Goal: Task Accomplishment & Management: Complete application form

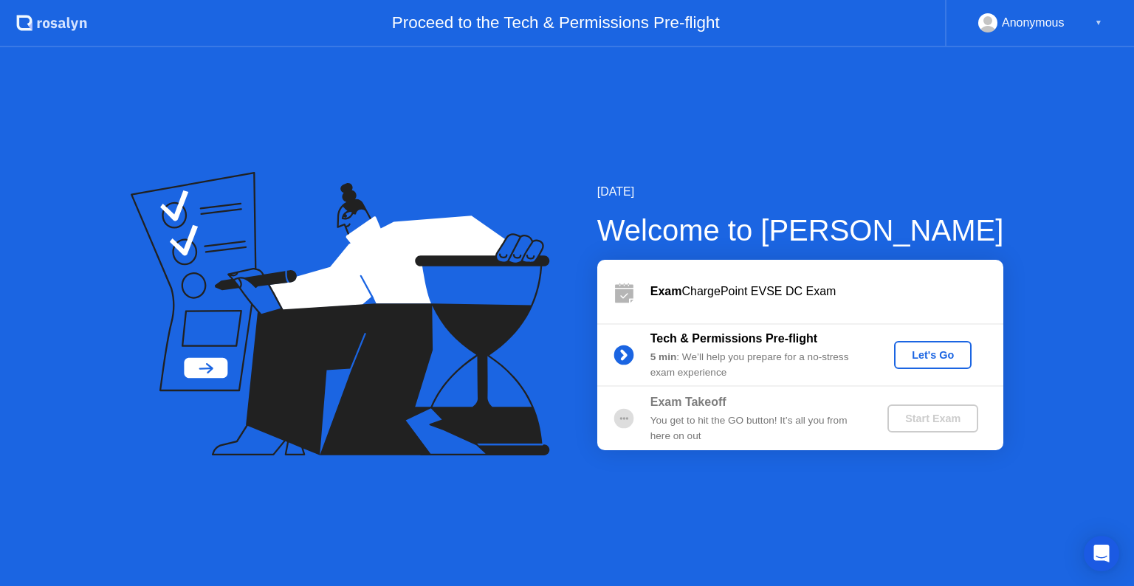
click at [917, 350] on div "Let's Go" at bounding box center [933, 355] width 66 height 12
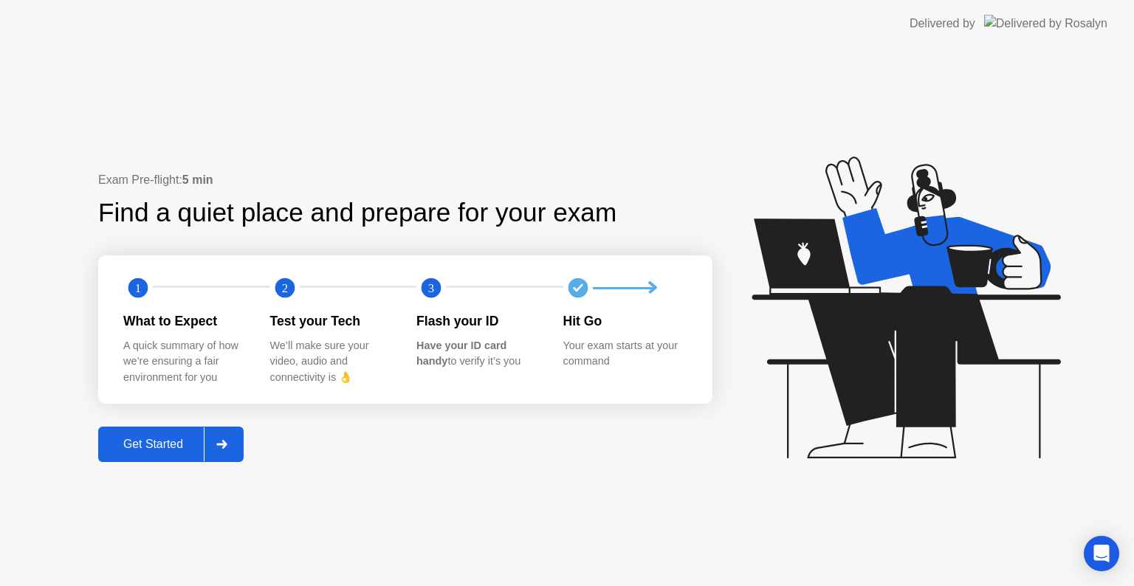
click at [225, 450] on div at bounding box center [221, 444] width 35 height 34
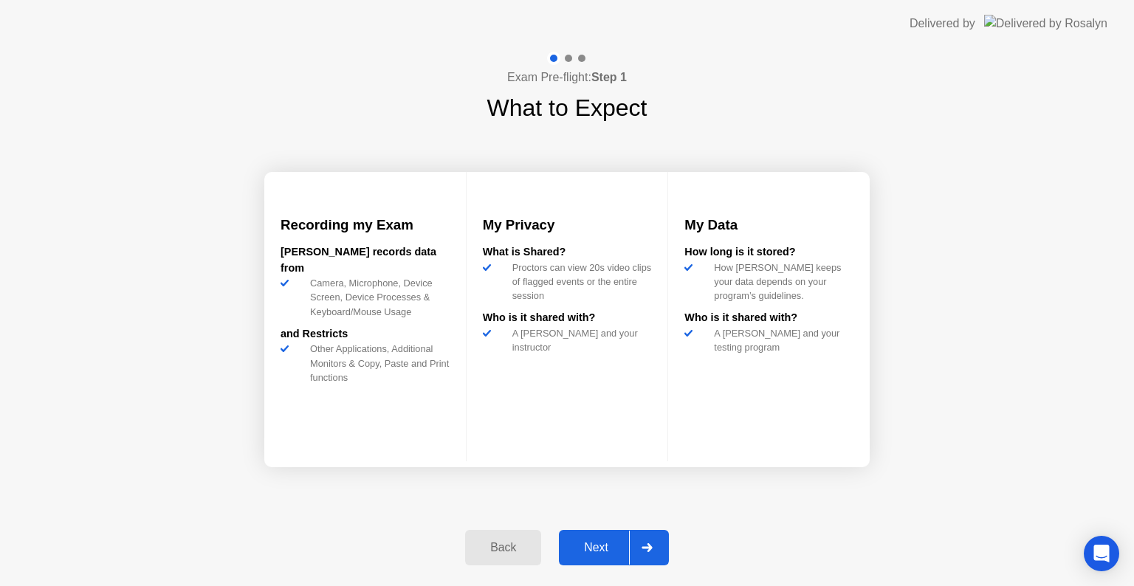
click at [649, 543] on icon at bounding box center [647, 547] width 11 height 9
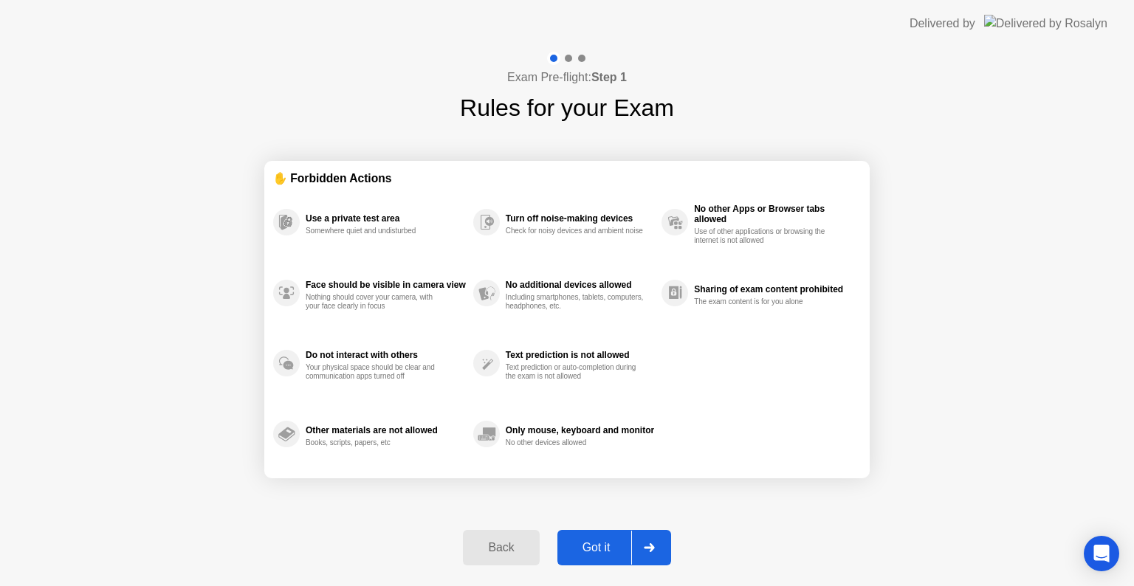
click at [649, 543] on icon at bounding box center [649, 547] width 11 height 9
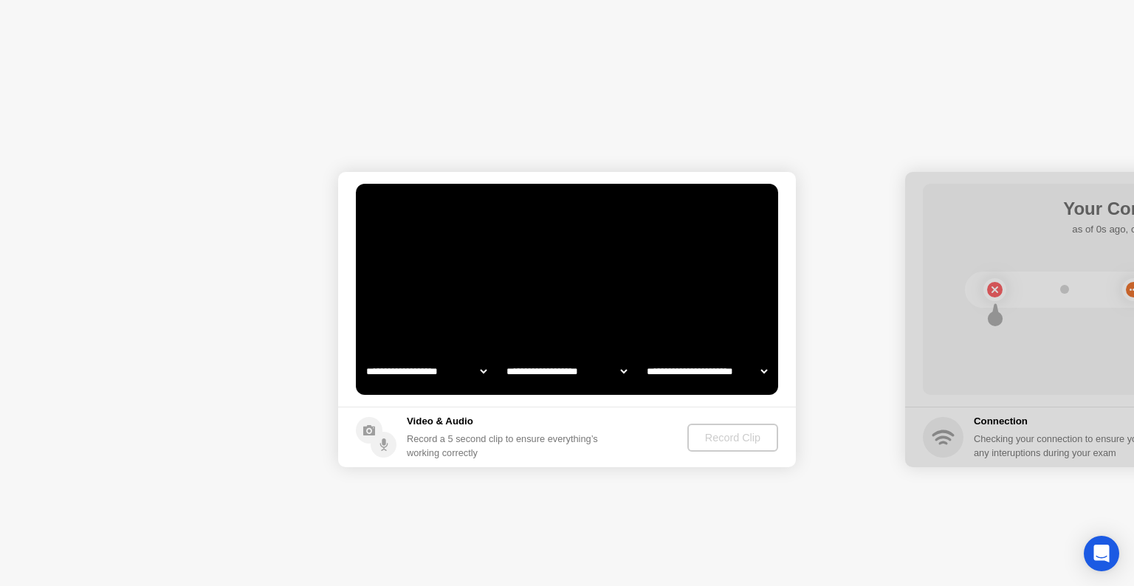
select select "**********"
select select "*******"
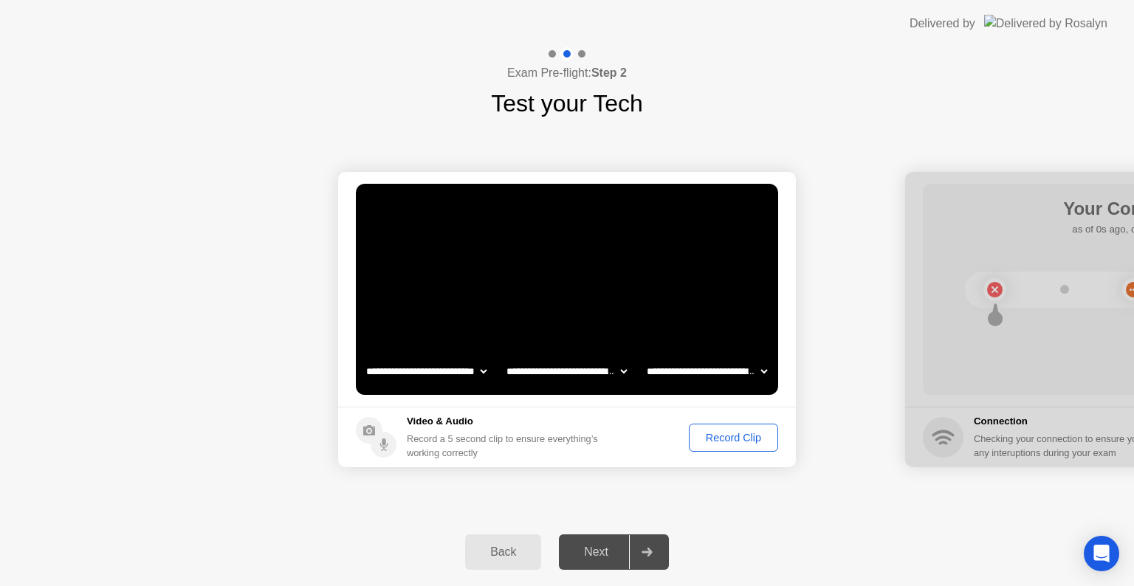
click at [745, 432] on div "Record Clip" at bounding box center [733, 438] width 79 height 12
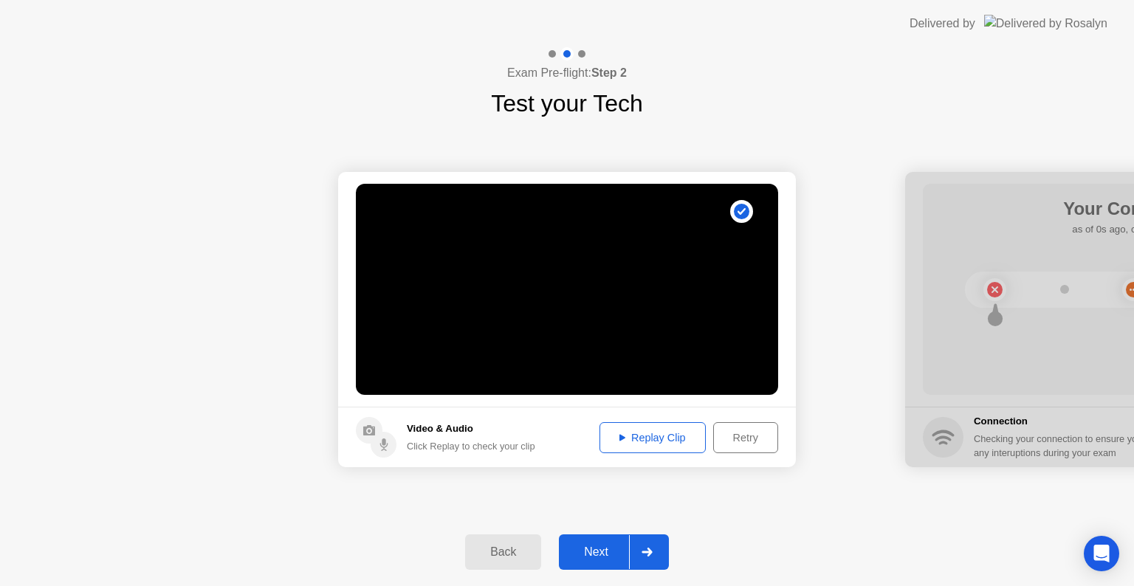
click at [659, 549] on div at bounding box center [646, 552] width 35 height 34
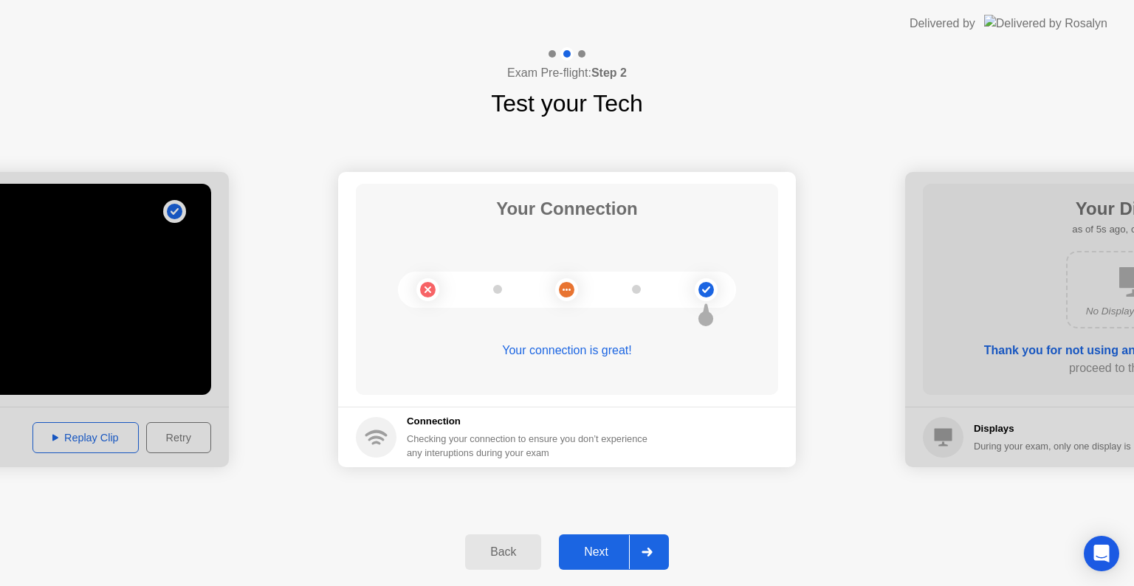
click at [659, 549] on div at bounding box center [646, 552] width 35 height 34
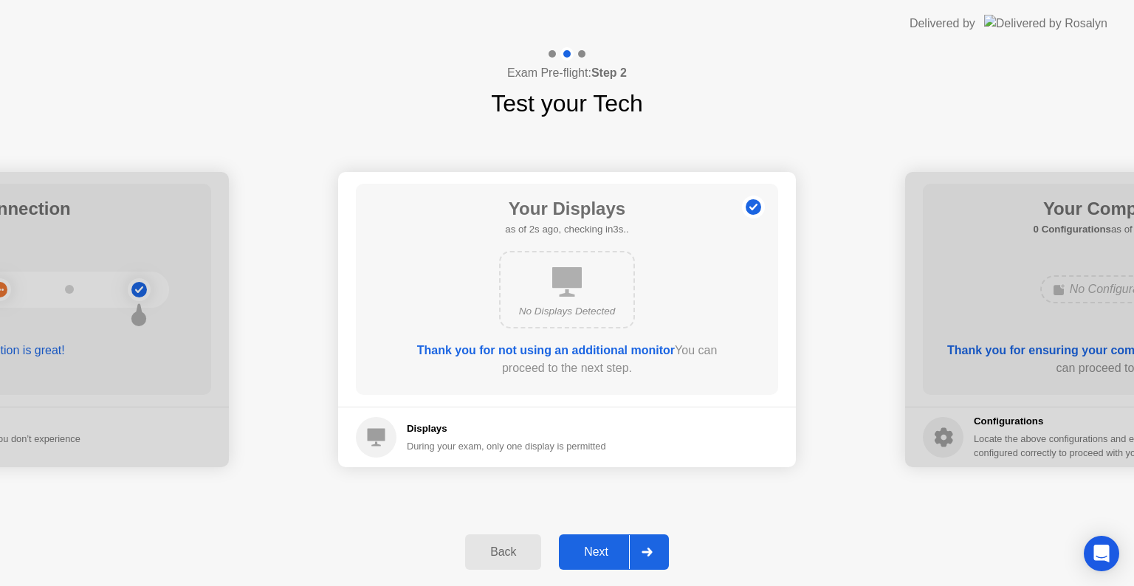
click at [659, 549] on div at bounding box center [646, 552] width 35 height 34
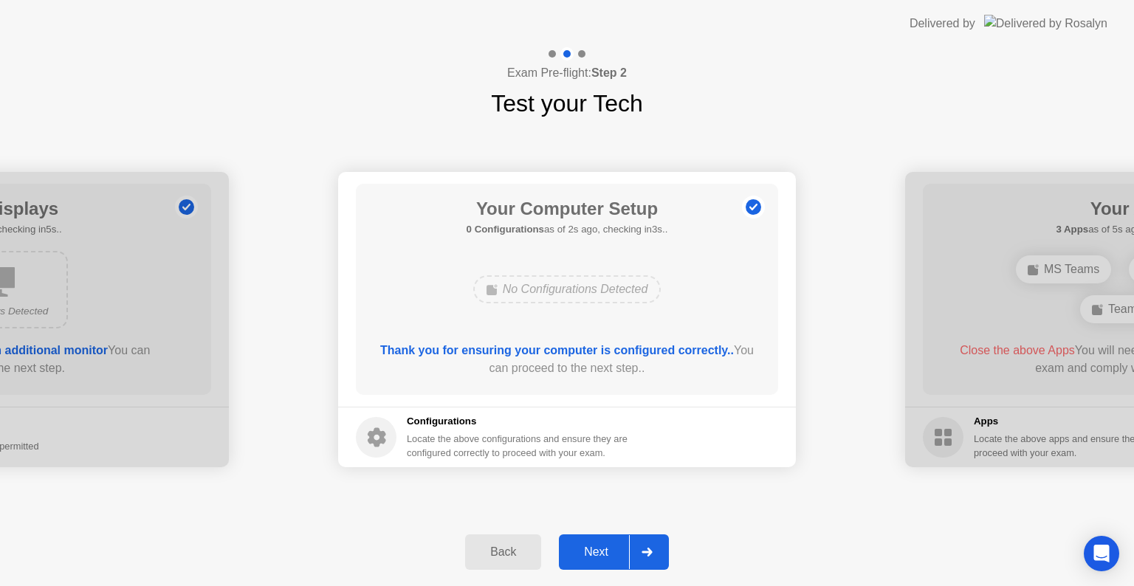
click at [659, 549] on div at bounding box center [646, 552] width 35 height 34
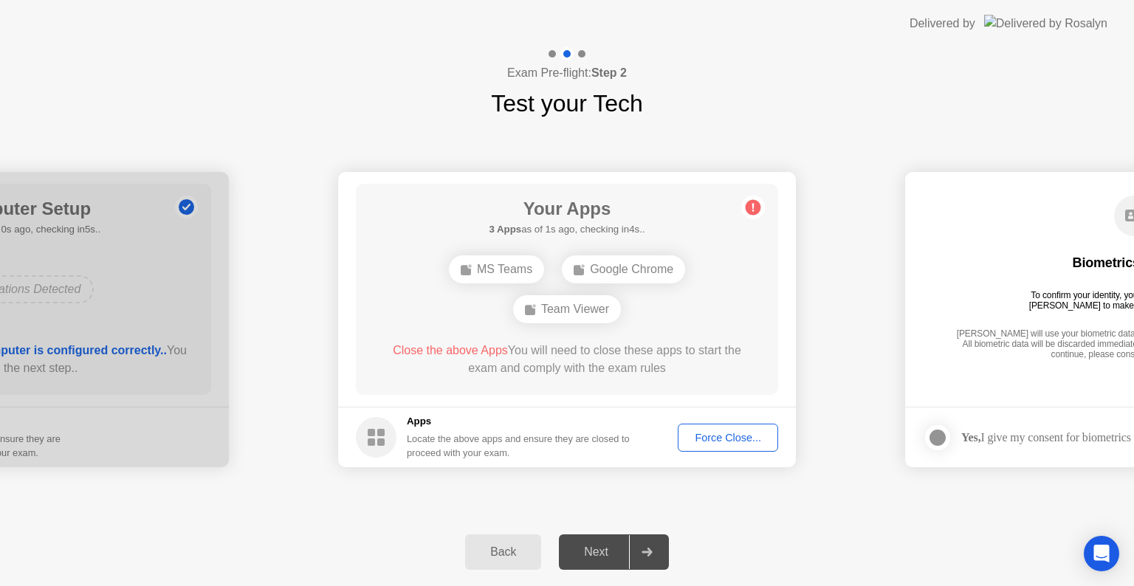
click at [729, 436] on div "Force Close..." at bounding box center [728, 438] width 90 height 12
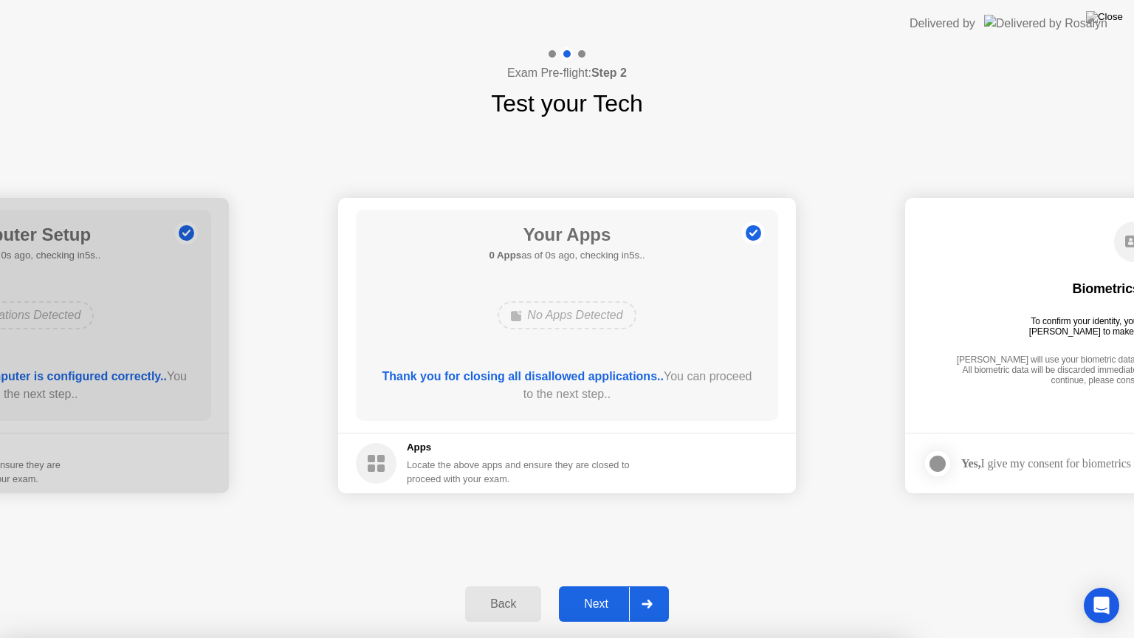
click at [602, 585] on div "Next" at bounding box center [596, 603] width 66 height 13
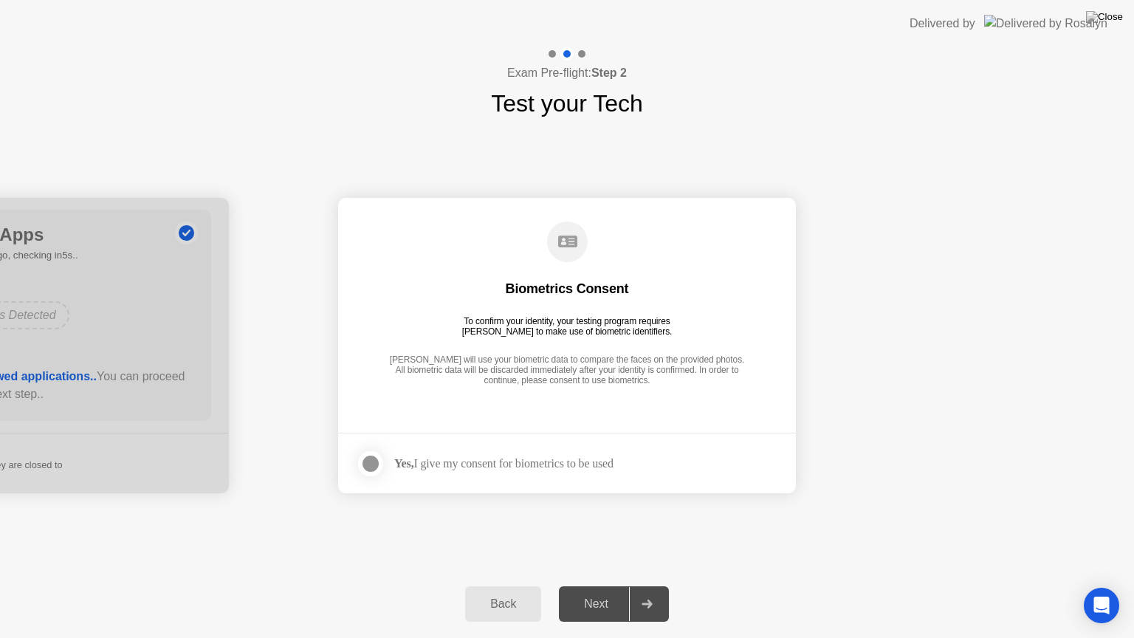
click at [377, 464] on div at bounding box center [371, 464] width 18 height 18
click at [588, 585] on div "Next" at bounding box center [596, 603] width 66 height 13
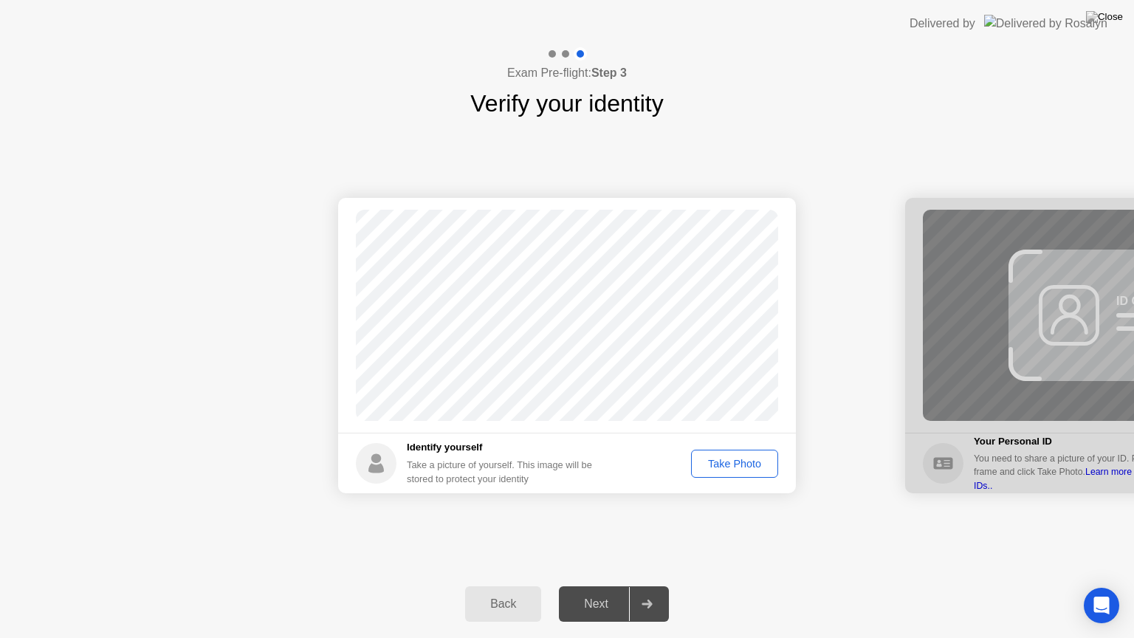
click at [726, 468] on div "Take Photo" at bounding box center [734, 464] width 77 height 12
click at [634, 585] on div at bounding box center [646, 604] width 35 height 34
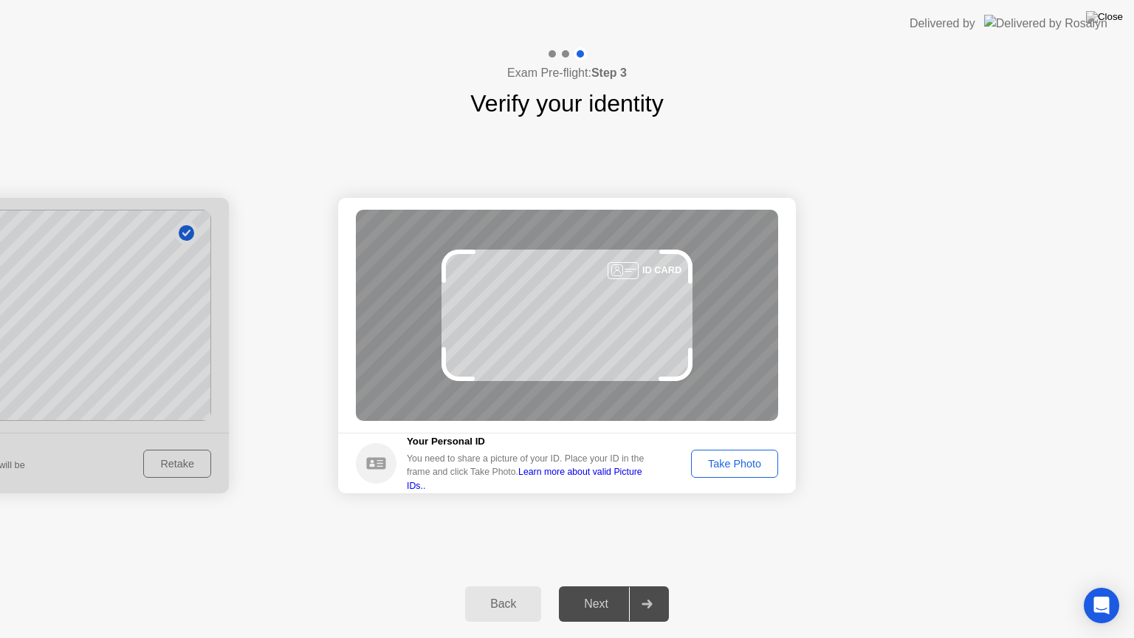
click at [740, 461] on div "Take Photo" at bounding box center [734, 464] width 77 height 12
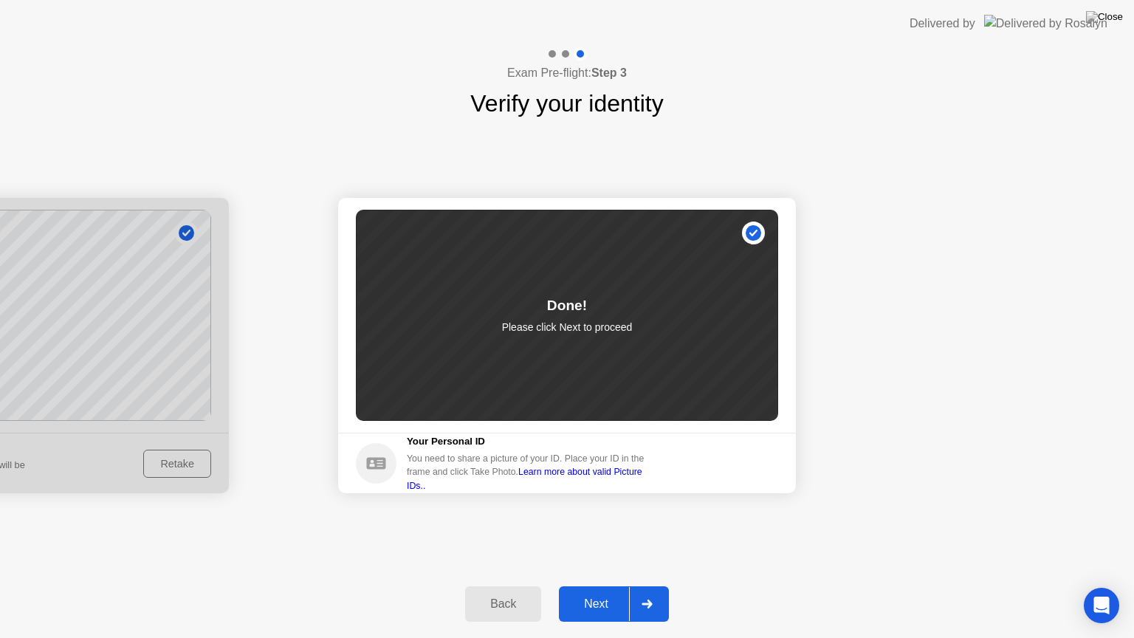
click at [644, 585] on div at bounding box center [646, 604] width 35 height 34
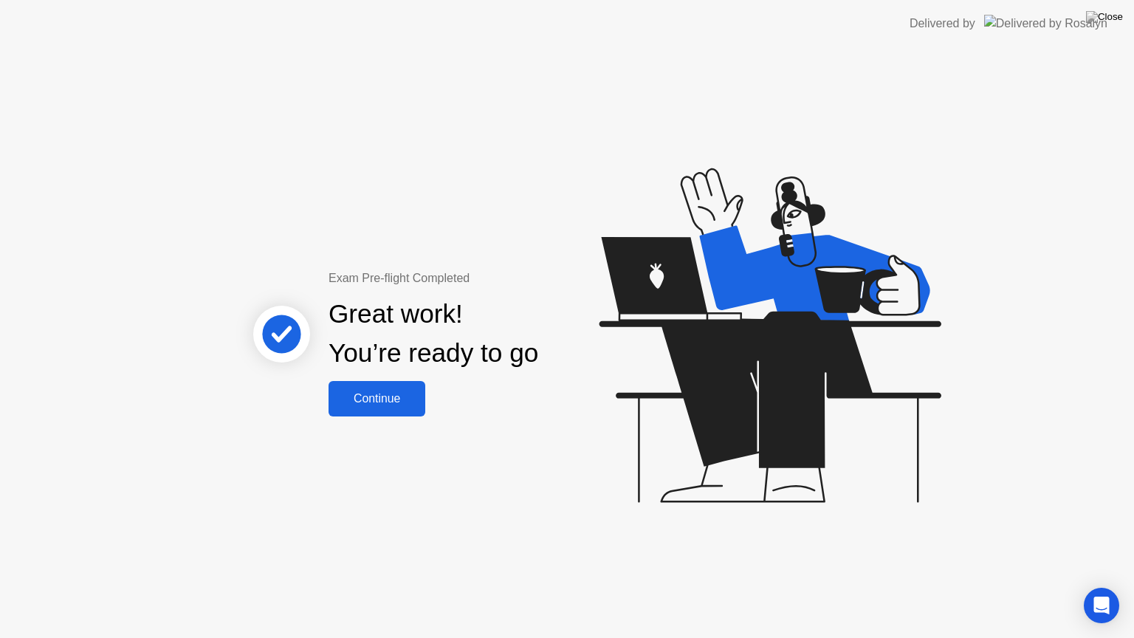
click at [396, 404] on div "Continue" at bounding box center [377, 398] width 88 height 13
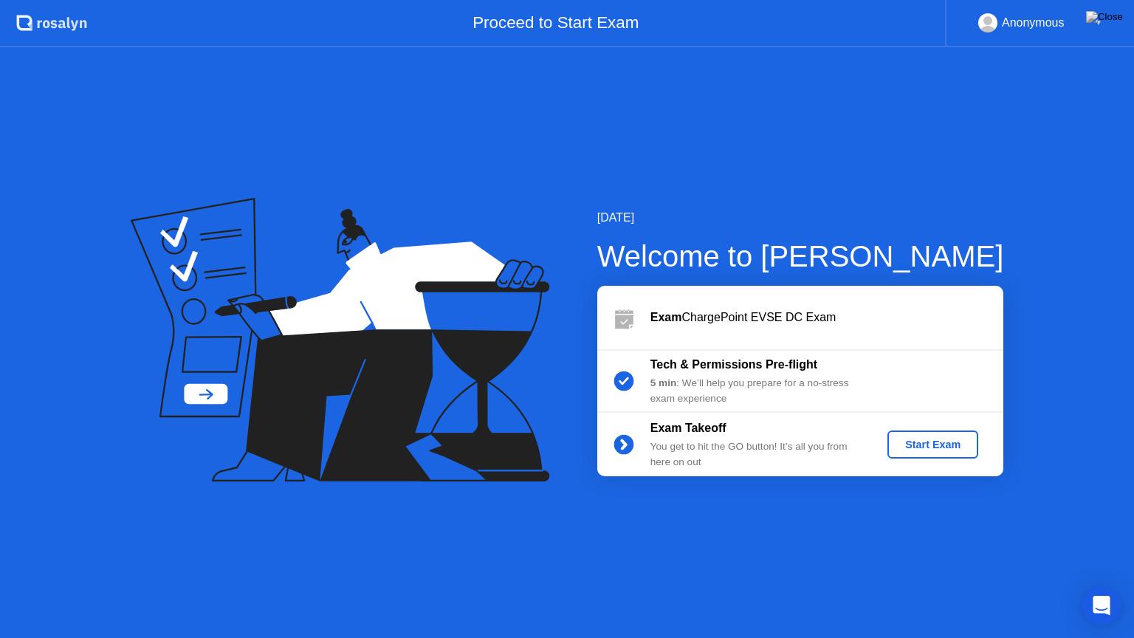
click at [1110, 585] on div "Open Intercom Messenger" at bounding box center [1101, 605] width 39 height 39
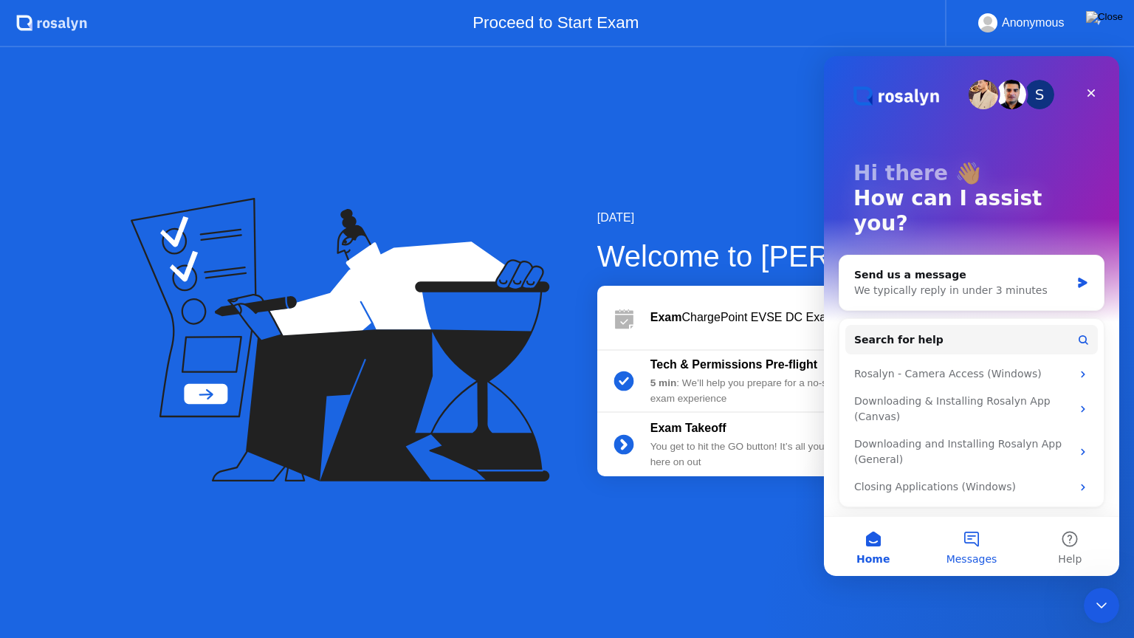
click at [971, 541] on button "Messages" at bounding box center [971, 546] width 98 height 59
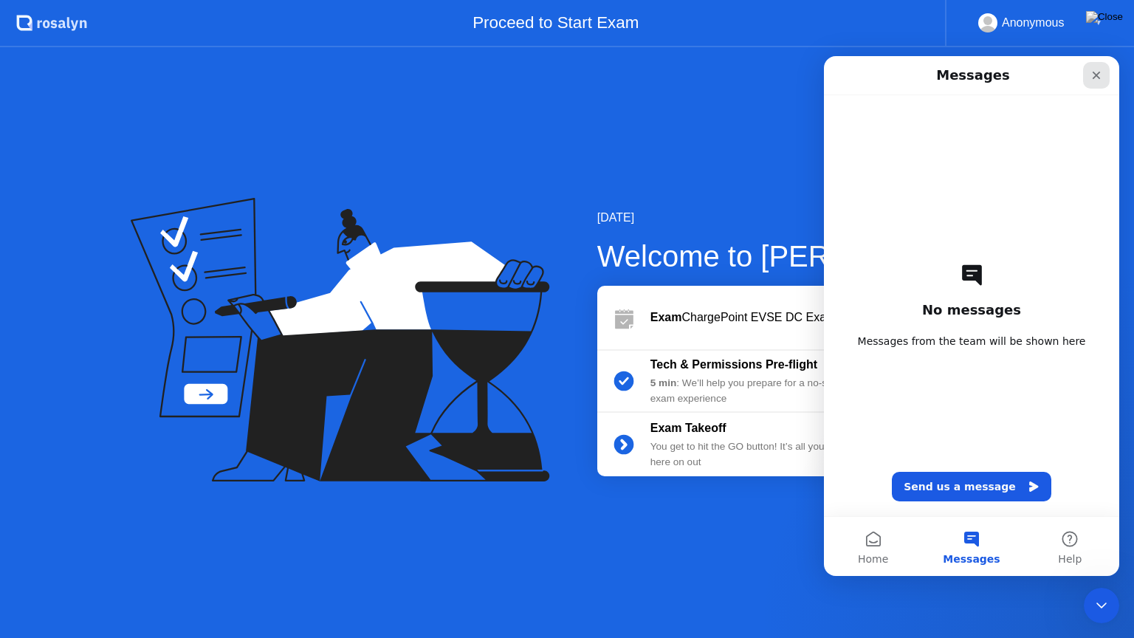
click at [1096, 77] on icon "Close" at bounding box center [1096, 75] width 12 height 12
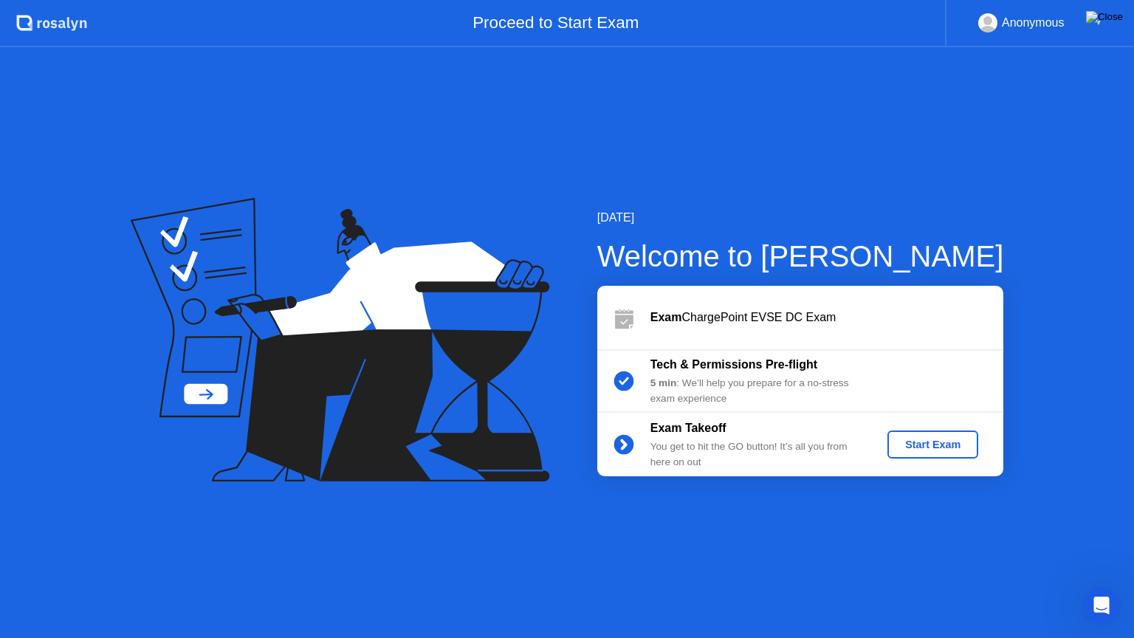
click at [1113, 23] on img at bounding box center [1104, 17] width 37 height 12
